Goal: Check status

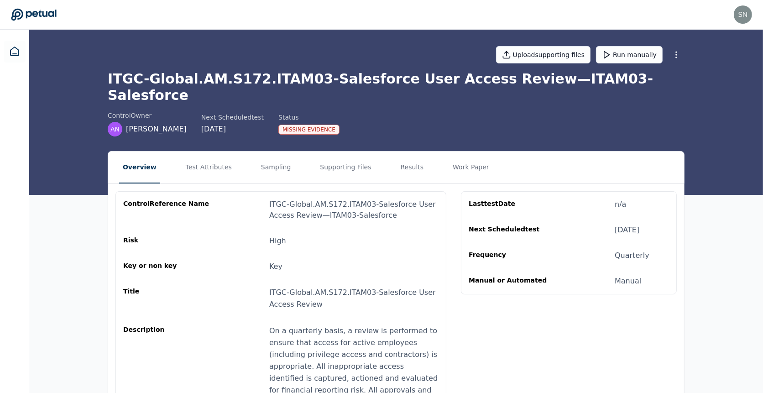
click at [264, 78] on h1 "ITGC-Global.AM.S172.ITAM03-Salesforce User Access Review — ITAM03-Salesforce" at bounding box center [396, 87] width 577 height 33
click at [398, 152] on button "Results" at bounding box center [412, 168] width 31 height 32
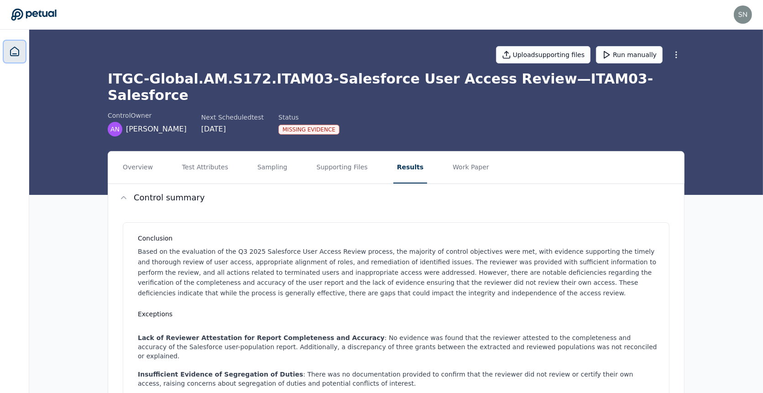
click at [13, 55] on icon at bounding box center [15, 51] width 8 height 9
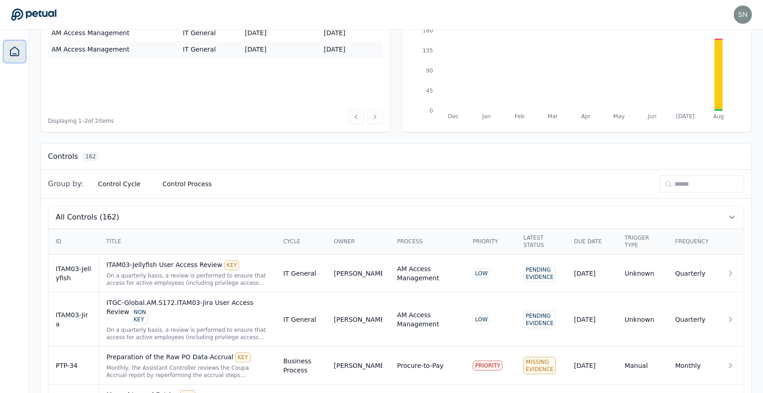
scroll to position [142, 0]
click at [537, 241] on div "Latest Status" at bounding box center [542, 240] width 36 height 15
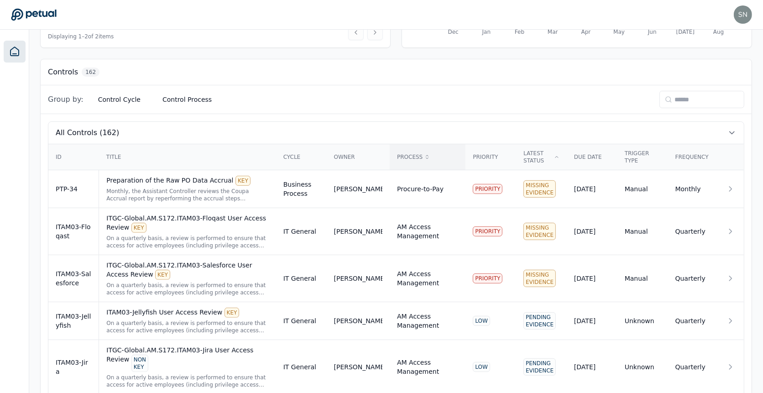
scroll to position [225, 0]
